Goal: Complete application form

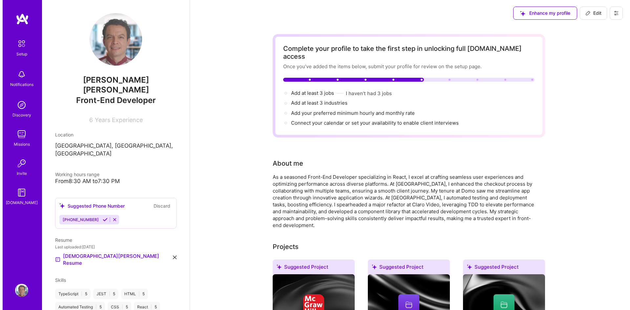
scroll to position [218, 0]
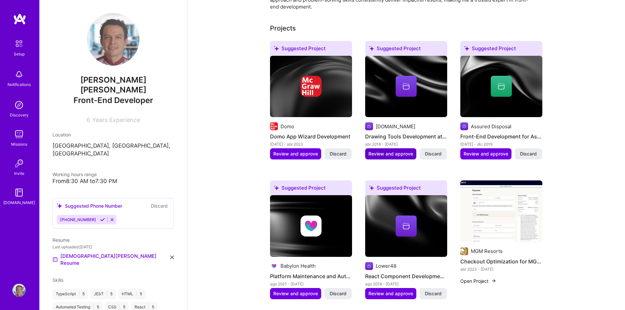
click at [382, 151] on span "Review and approve" at bounding box center [390, 154] width 45 height 7
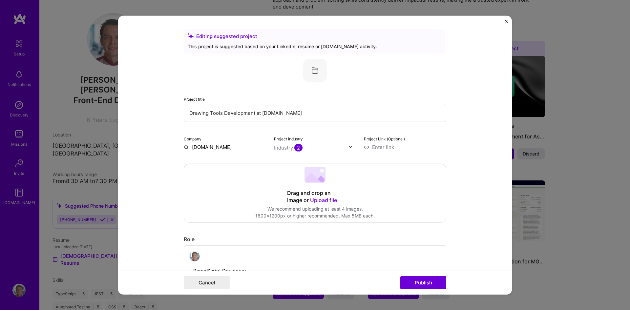
click at [506, 22] on img "Close" at bounding box center [505, 20] width 3 height 3
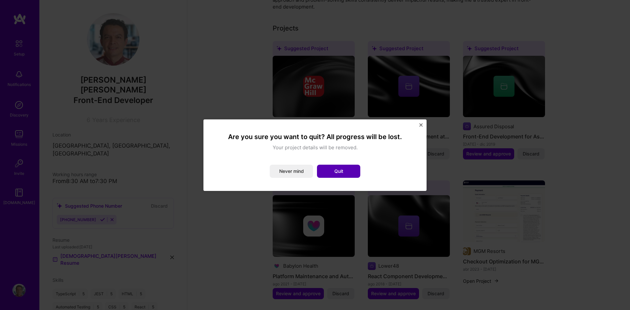
click at [340, 169] on button "Quit" at bounding box center [338, 171] width 43 height 13
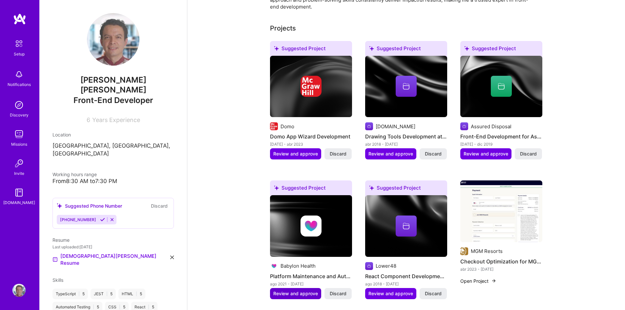
click at [301, 290] on span "Review and approve" at bounding box center [295, 293] width 45 height 7
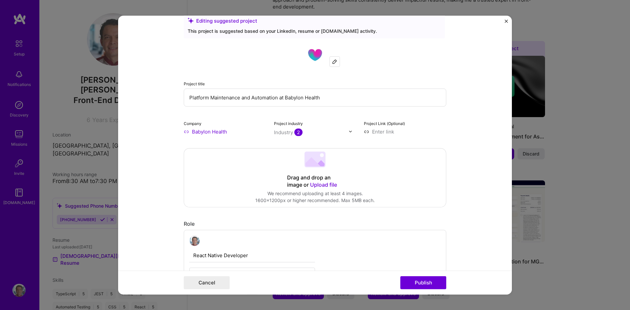
scroll to position [0, 0]
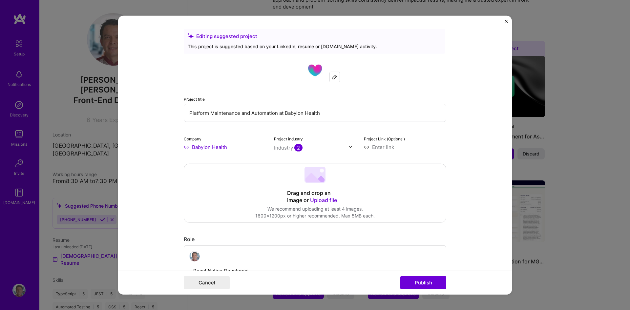
click at [348, 147] on img at bounding box center [350, 147] width 4 height 4
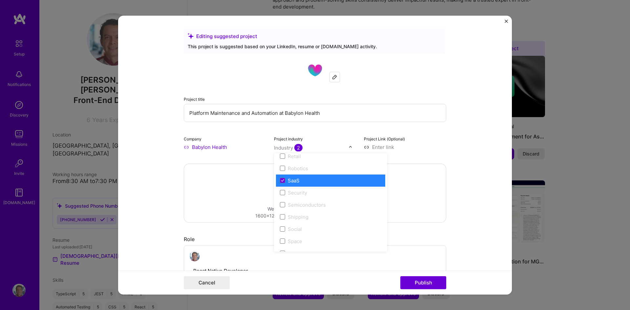
scroll to position [1362, 0]
click at [437, 139] on div "Project Link (Optional)" at bounding box center [405, 142] width 82 height 15
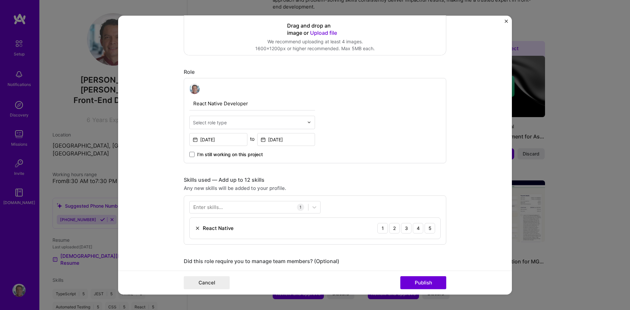
scroll to position [166, 0]
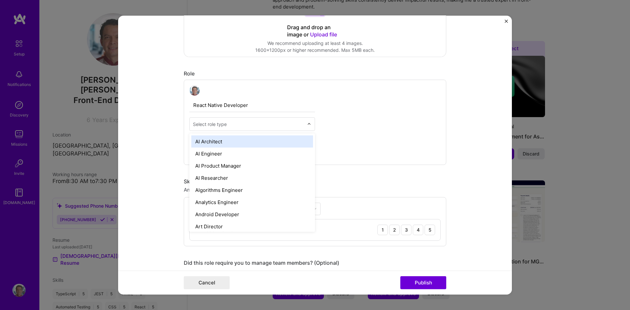
click at [307, 122] on img at bounding box center [309, 124] width 4 height 4
type input "sof"
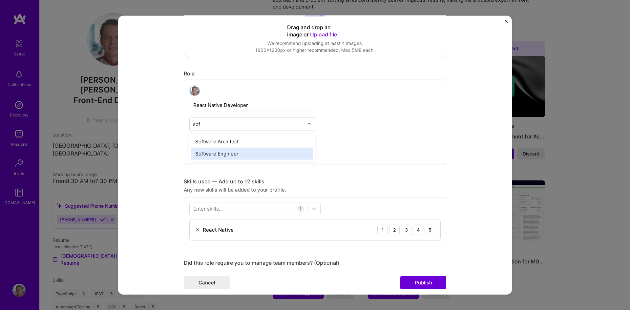
click at [236, 152] on div "Software Engineer" at bounding box center [252, 153] width 122 height 12
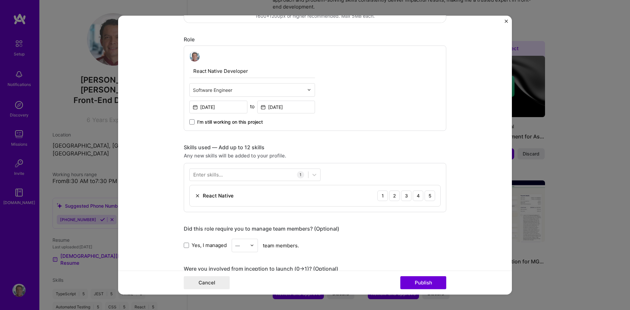
scroll to position [202, 0]
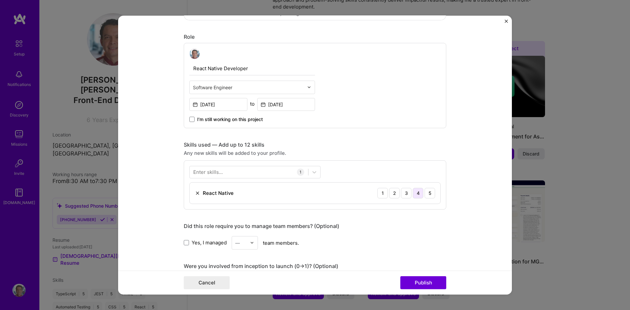
click at [416, 191] on div "4" at bounding box center [418, 193] width 10 height 10
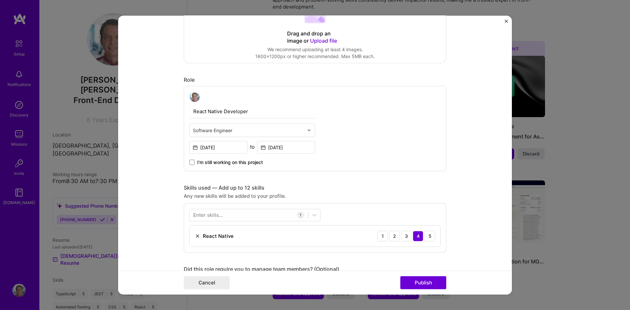
scroll to position [160, 0]
click at [261, 214] on div at bounding box center [249, 214] width 118 height 11
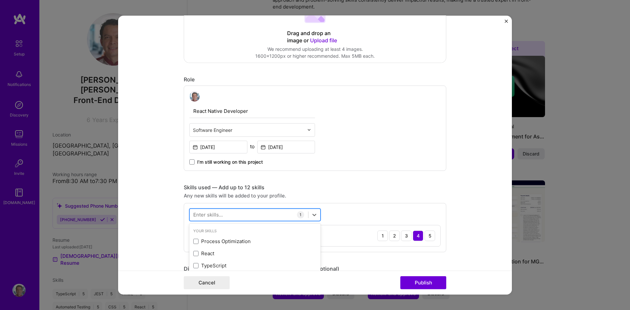
scroll to position [233, 0]
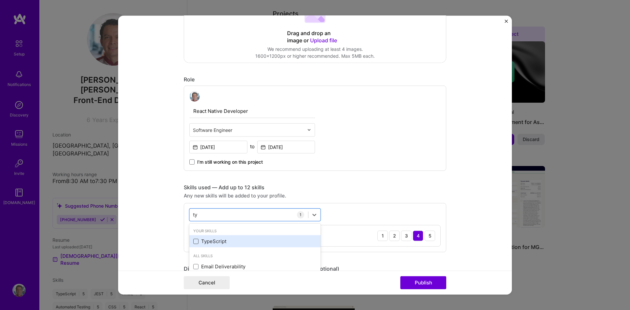
click at [193, 241] on span at bounding box center [195, 241] width 5 height 5
click at [0, 0] on input "checkbox" at bounding box center [0, 0] width 0 height 0
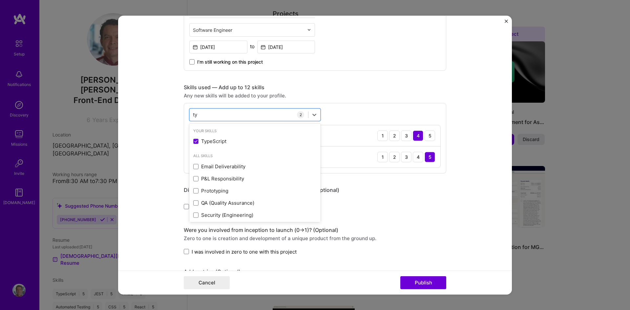
scroll to position [260, 0]
type input "t"
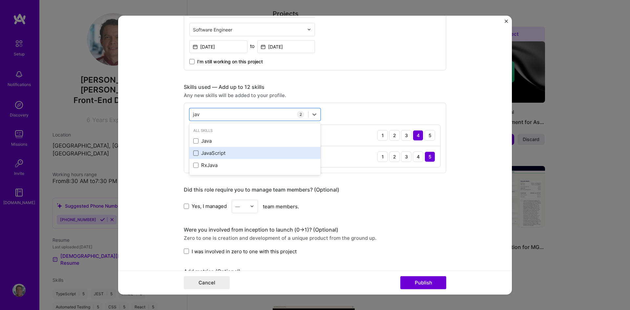
click at [193, 154] on span at bounding box center [195, 153] width 5 height 5
click at [0, 0] on input "checkbox" at bounding box center [0, 0] width 0 height 0
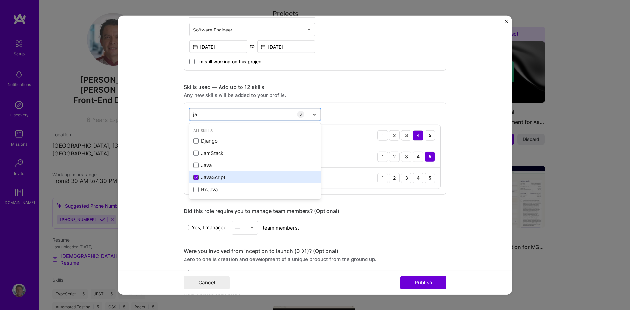
type input "j"
click at [193, 154] on span at bounding box center [195, 153] width 5 height 5
click at [0, 0] on input "checkbox" at bounding box center [0, 0] width 0 height 0
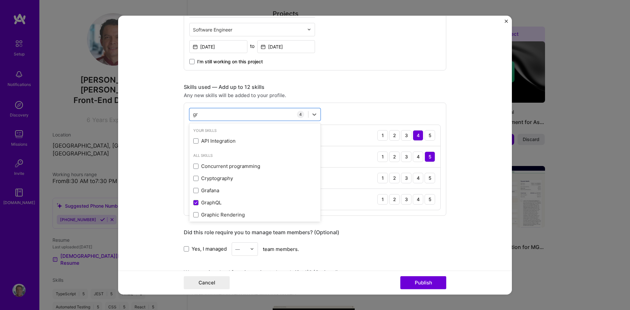
type input "g"
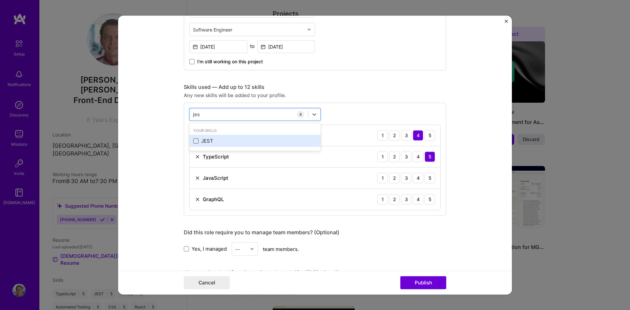
click at [193, 142] on span at bounding box center [195, 140] width 5 height 5
click at [0, 0] on input "checkbox" at bounding box center [0, 0] width 0 height 0
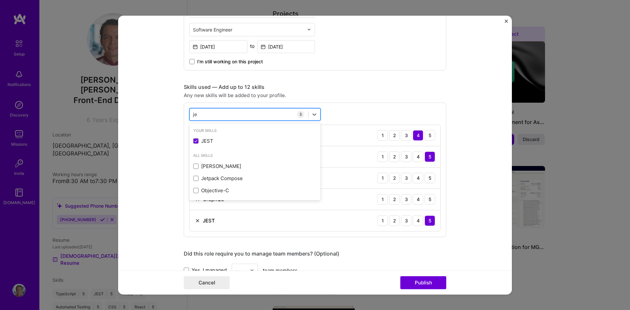
type input "j"
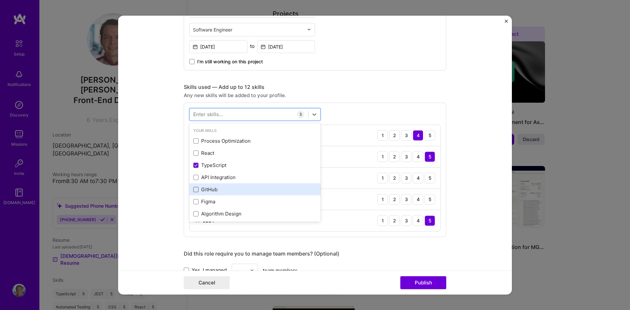
click at [194, 191] on span at bounding box center [195, 189] width 5 height 5
click at [0, 0] on input "checkbox" at bounding box center [0, 0] width 0 height 0
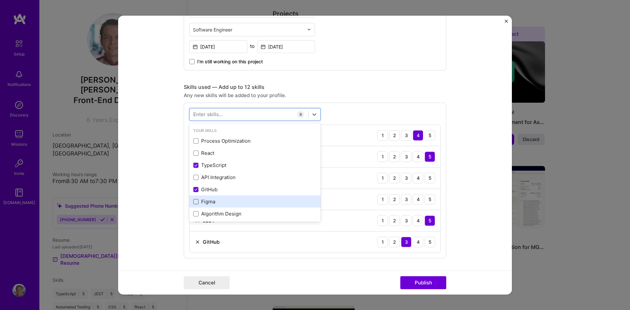
click at [194, 202] on span at bounding box center [195, 201] width 5 height 5
click at [0, 0] on input "checkbox" at bounding box center [0, 0] width 0 height 0
click at [194, 202] on icon at bounding box center [195, 201] width 3 height 3
click at [0, 0] on input "checkbox" at bounding box center [0, 0] width 0 height 0
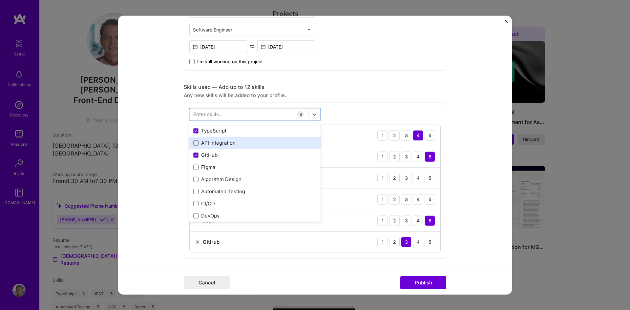
scroll to position [35, 0]
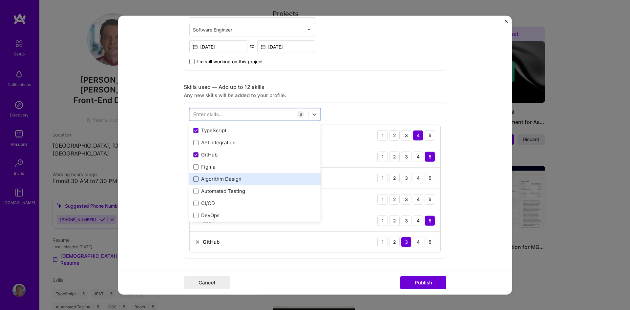
click at [194, 179] on span at bounding box center [195, 178] width 5 height 5
click at [0, 0] on input "checkbox" at bounding box center [0, 0] width 0 height 0
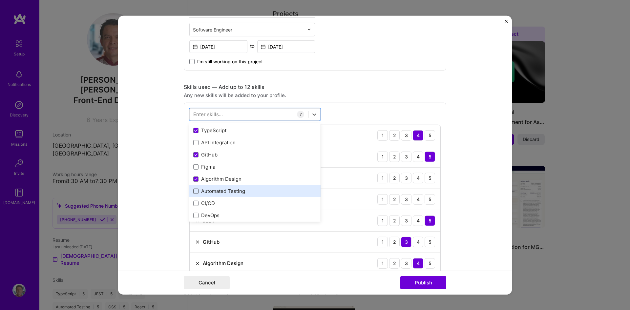
click at [193, 192] on span at bounding box center [195, 191] width 5 height 5
click at [0, 0] on input "checkbox" at bounding box center [0, 0] width 0 height 0
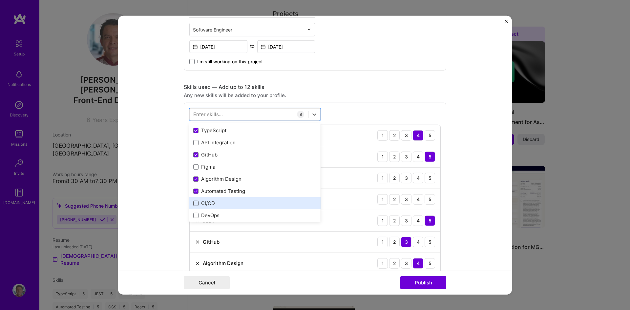
click at [193, 204] on span at bounding box center [195, 203] width 5 height 5
click at [0, 0] on input "checkbox" at bounding box center [0, 0] width 0 height 0
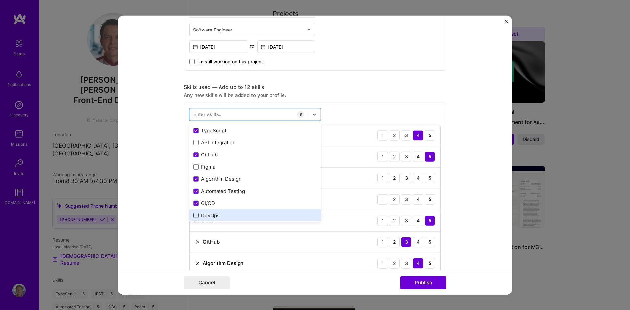
click at [194, 217] on span at bounding box center [195, 215] width 5 height 5
click at [0, 0] on input "checkbox" at bounding box center [0, 0] width 0 height 0
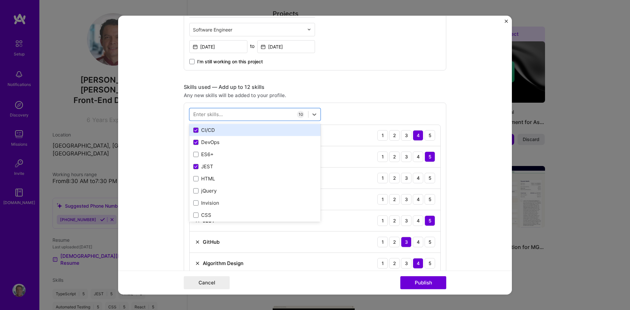
scroll to position [111, 0]
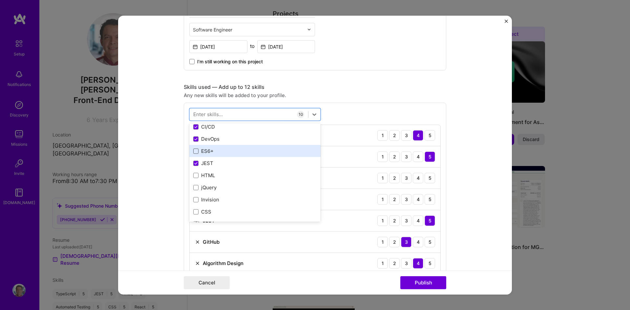
click at [193, 151] on span at bounding box center [195, 151] width 5 height 5
click at [0, 0] on input "checkbox" at bounding box center [0, 0] width 0 height 0
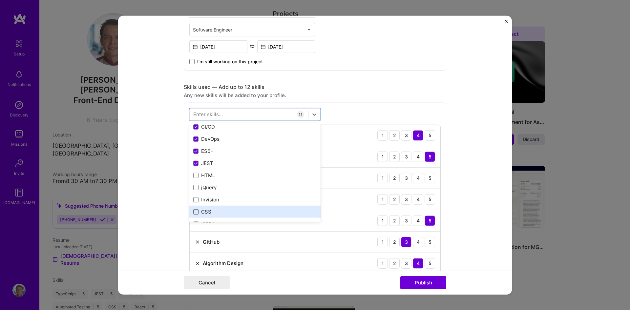
click at [193, 211] on span at bounding box center [195, 211] width 5 height 5
click at [0, 0] on input "checkbox" at bounding box center [0, 0] width 0 height 0
click at [382, 89] on div "Skills used — Add up to 12 skills" at bounding box center [315, 86] width 262 height 7
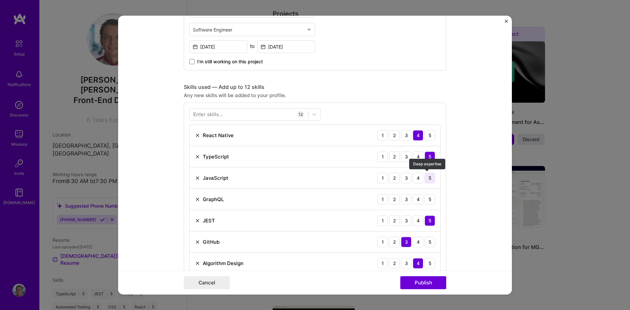
click at [426, 179] on div "5" at bounding box center [429, 177] width 10 height 10
click at [413, 199] on div "4" at bounding box center [418, 199] width 10 height 10
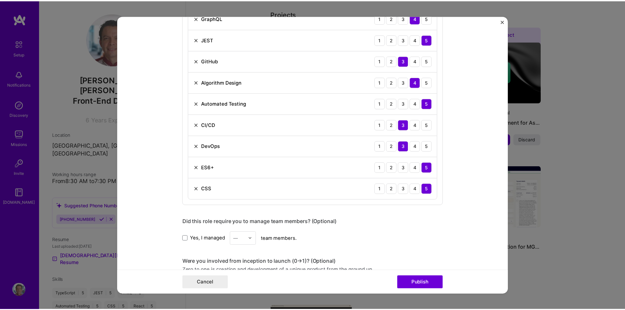
scroll to position [441, 0]
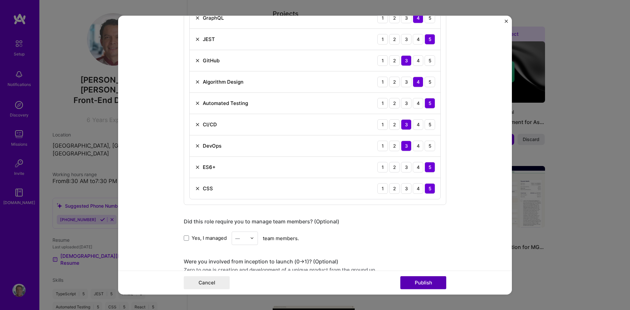
click at [420, 282] on button "Publish" at bounding box center [423, 282] width 46 height 13
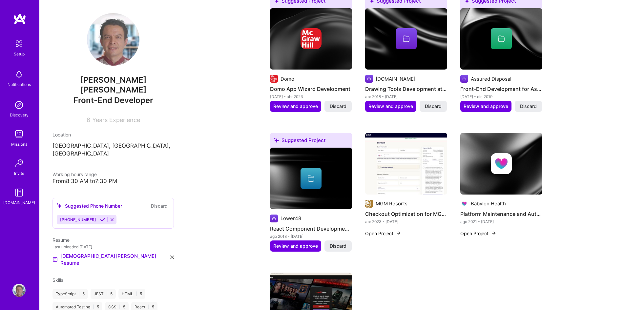
scroll to position [266, 0]
